Goal: Contribute content: Add original content to the website for others to see

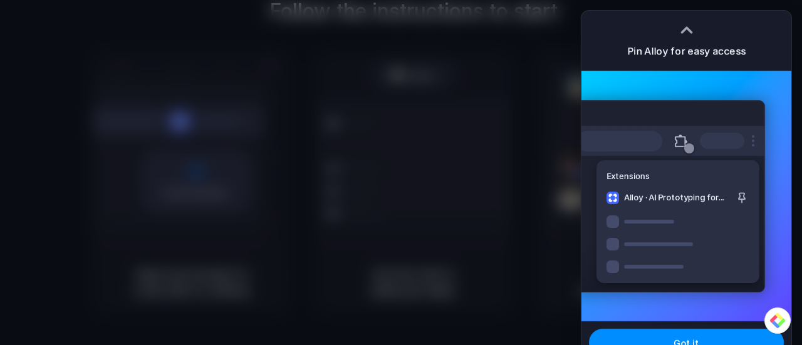
click at [346, 61] on div at bounding box center [401, 172] width 802 height 345
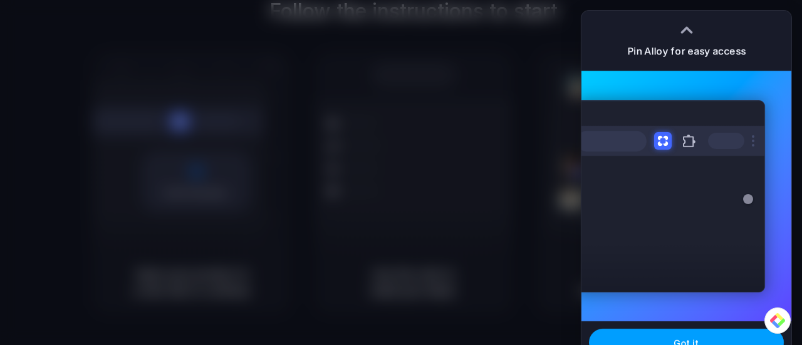
click at [687, 334] on button "Got it" at bounding box center [686, 343] width 195 height 28
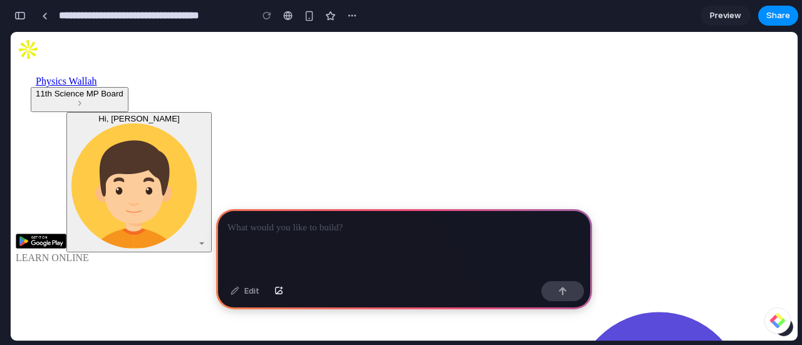
scroll to position [78, 0]
click at [347, 221] on p at bounding box center [405, 228] width 354 height 15
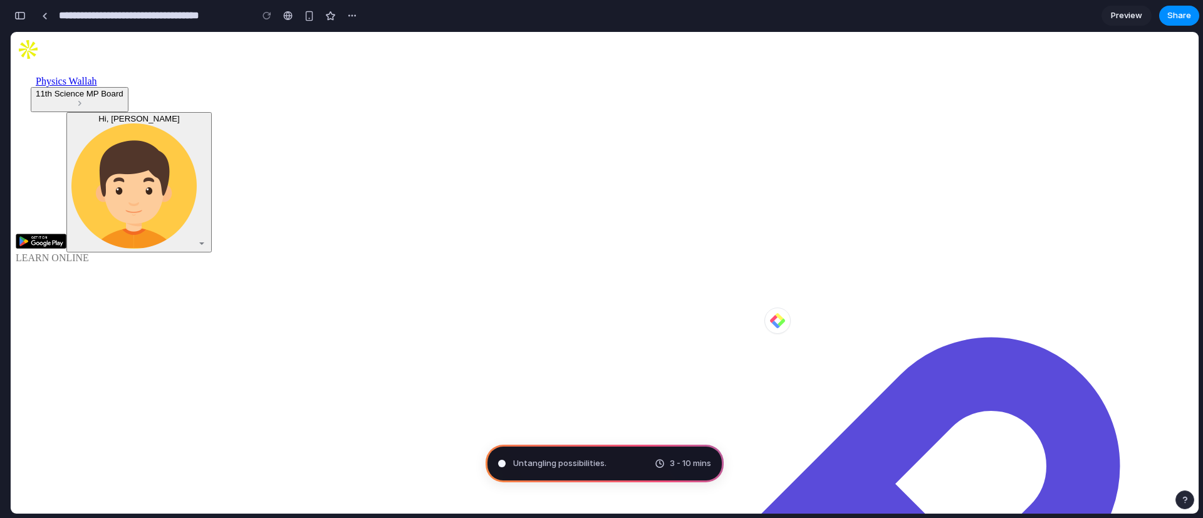
scroll to position [261, 0]
drag, startPoint x: 812, startPoint y: 35, endPoint x: 639, endPoint y: 111, distance: 189.5
click at [791, 306] on icon at bounding box center [789, 310] width 8 height 8
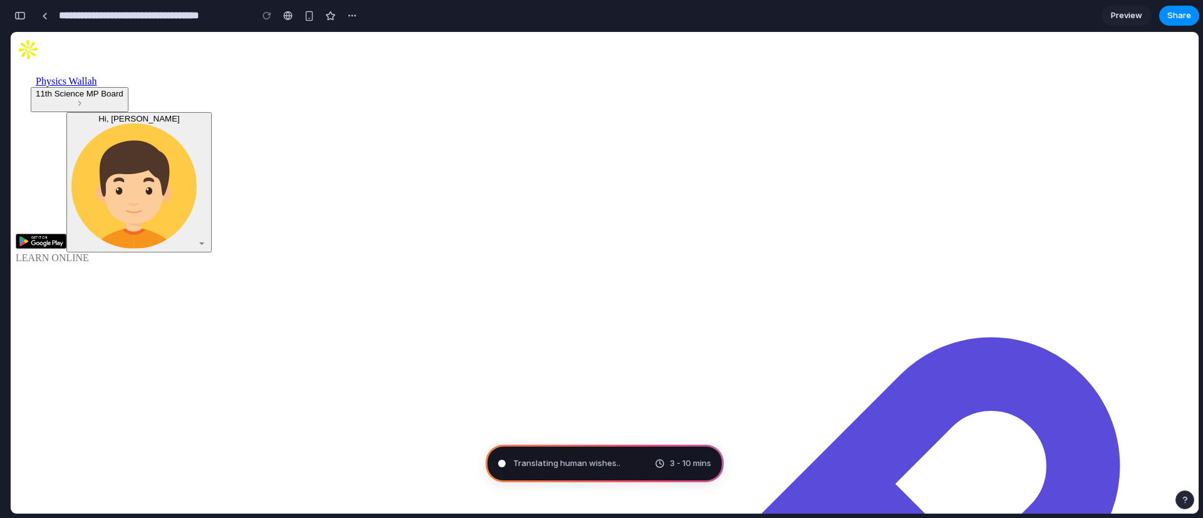
scroll to position [429, 0]
type input "**********"
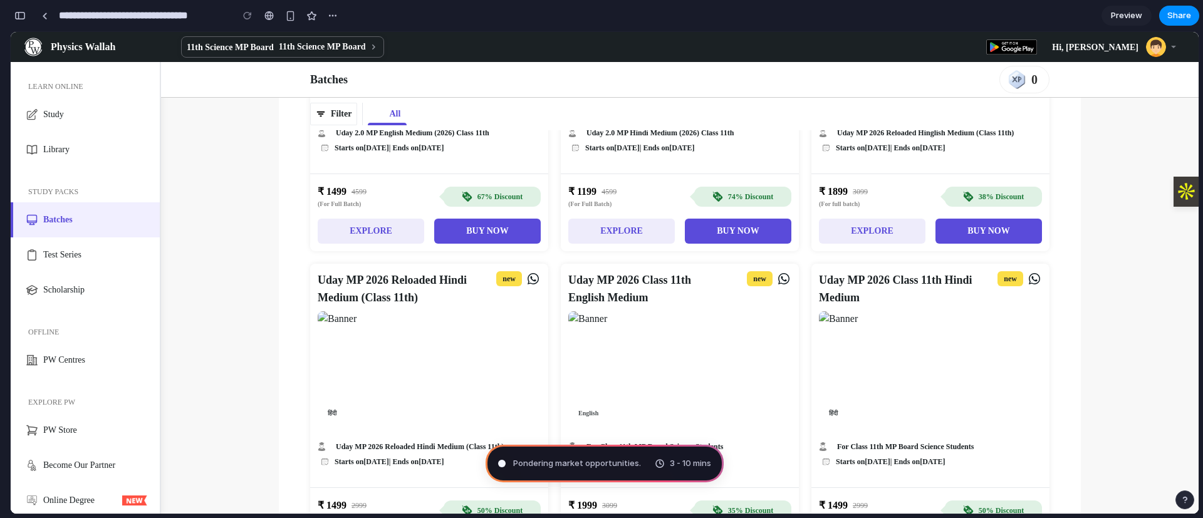
scroll to position [0, 0]
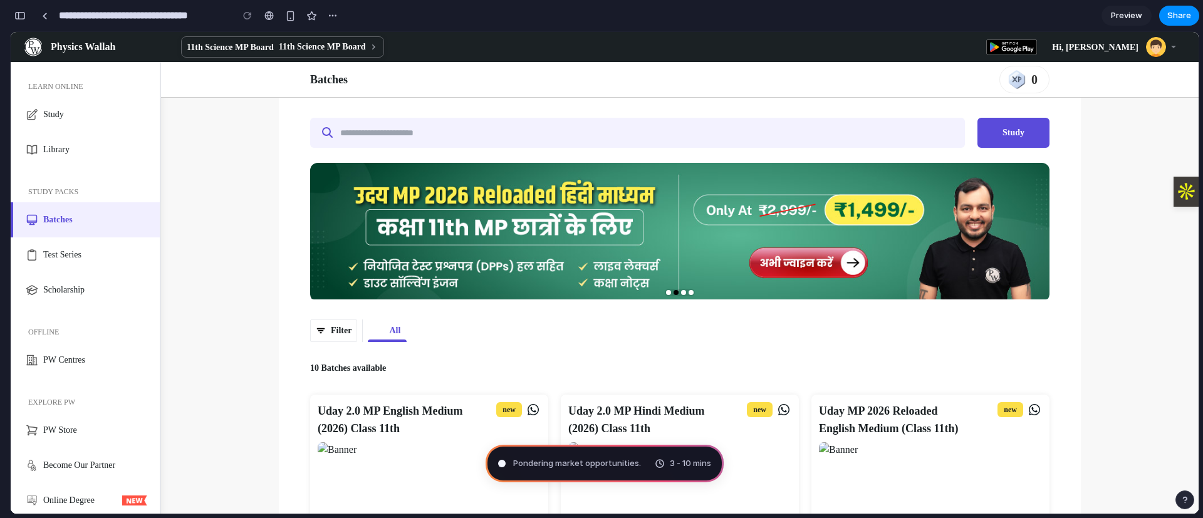
click at [597, 345] on span "Pondering market opportunities ." at bounding box center [577, 464] width 128 height 13
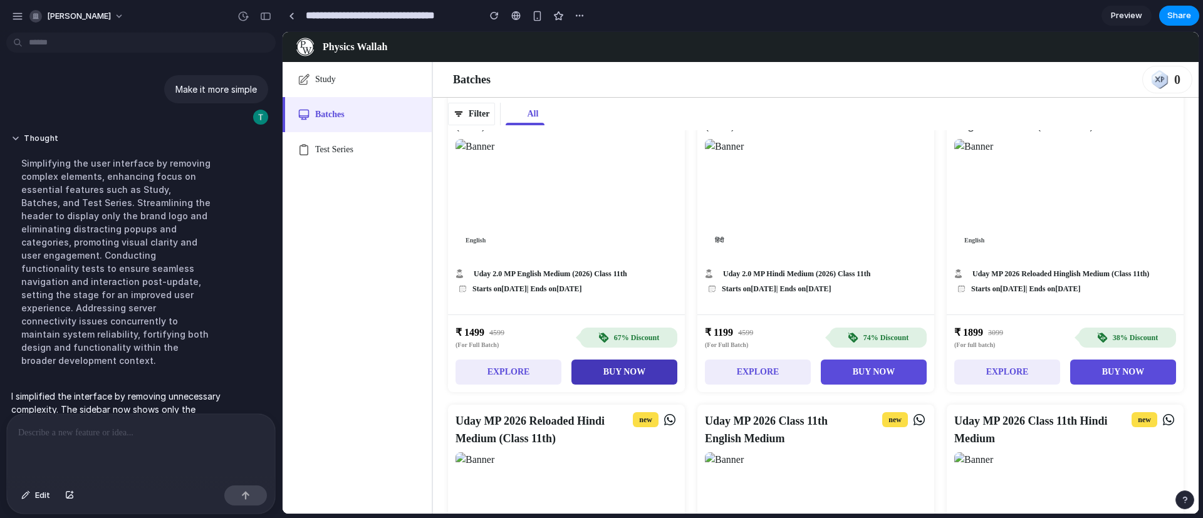
click at [611, 345] on button "BUY NOW" at bounding box center [625, 372] width 106 height 25
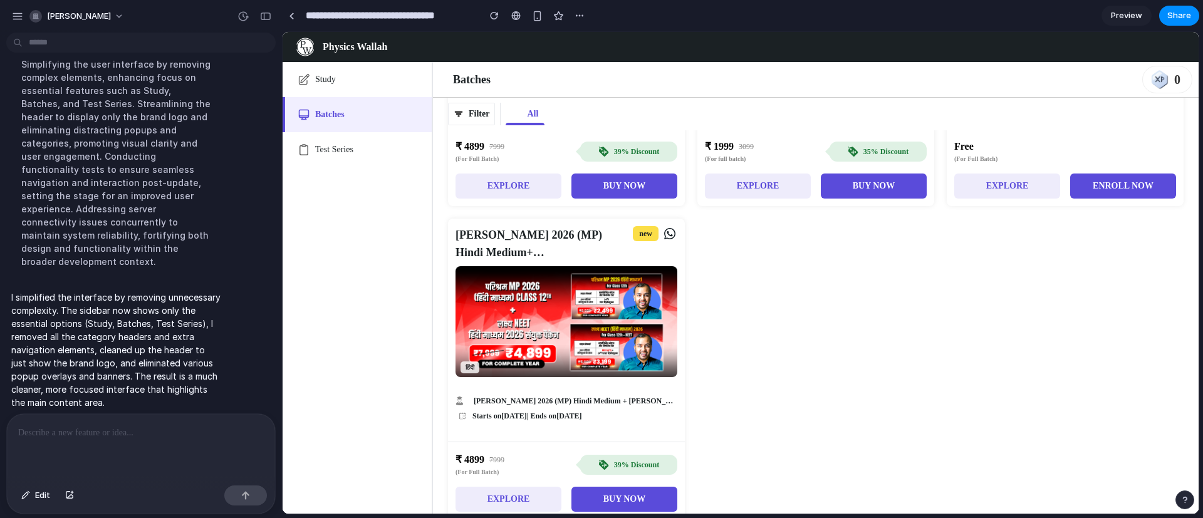
scroll to position [1126, 0]
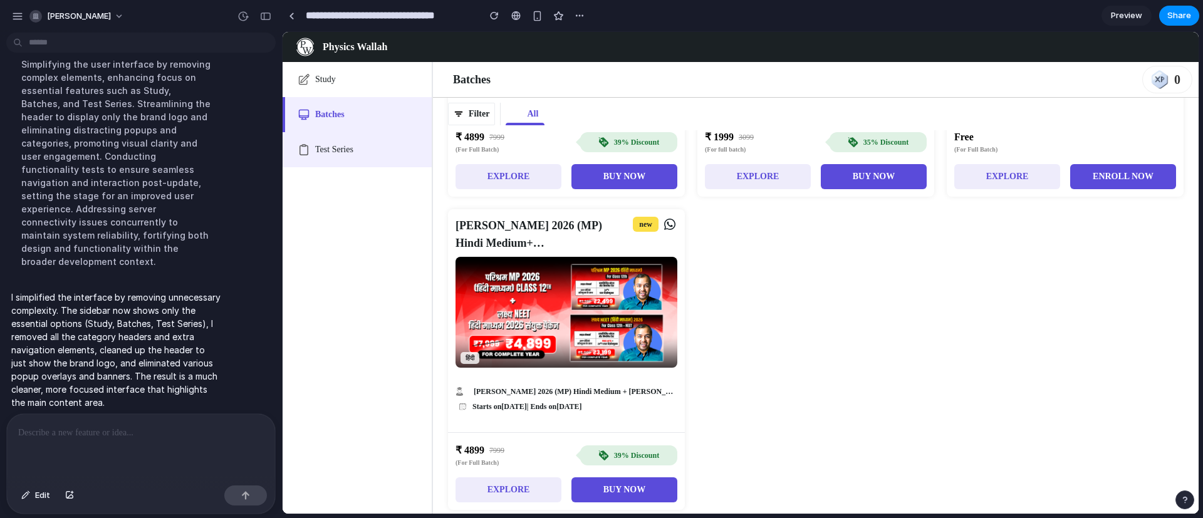
click at [338, 150] on div "Test Series" at bounding box center [364, 150] width 99 height 13
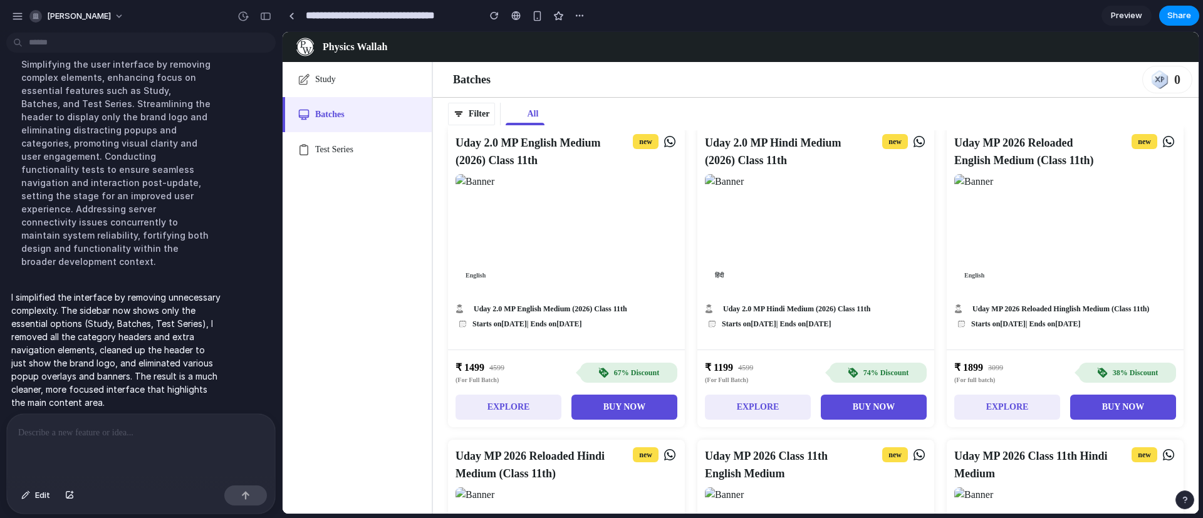
scroll to position [107, 0]
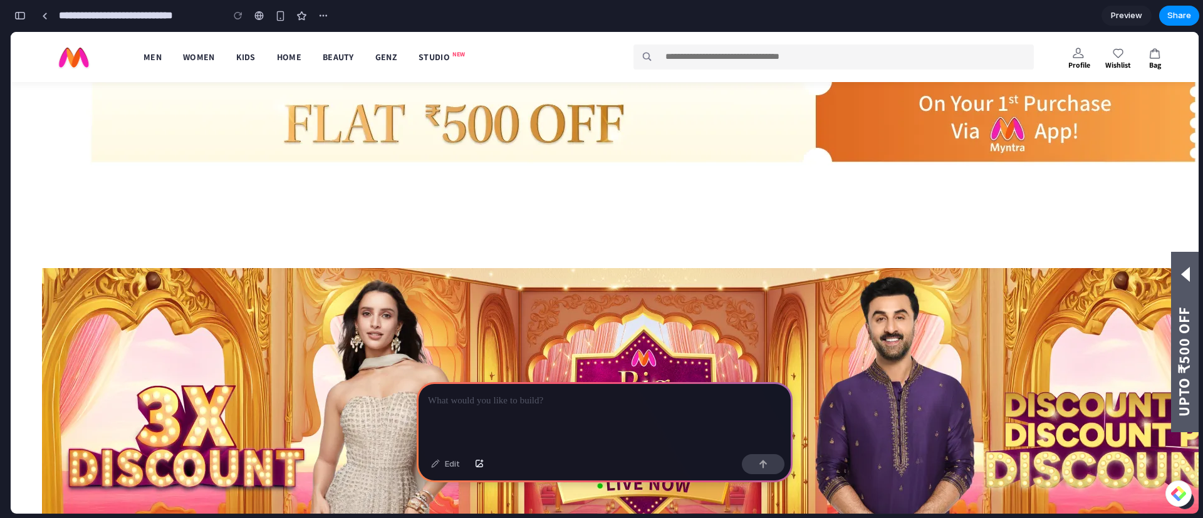
click at [497, 394] on p at bounding box center [605, 401] width 354 height 15
